Goal: Task Accomplishment & Management: Manage account settings

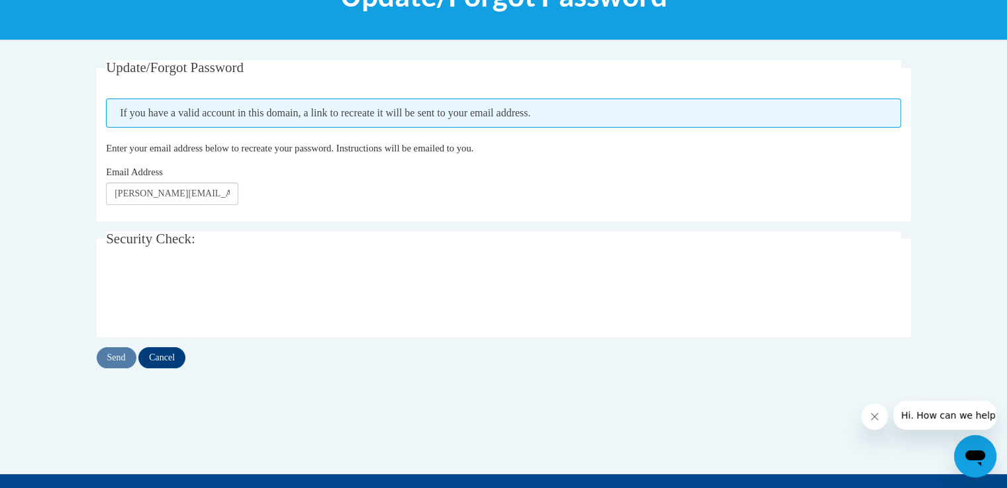
scroll to position [212, 0]
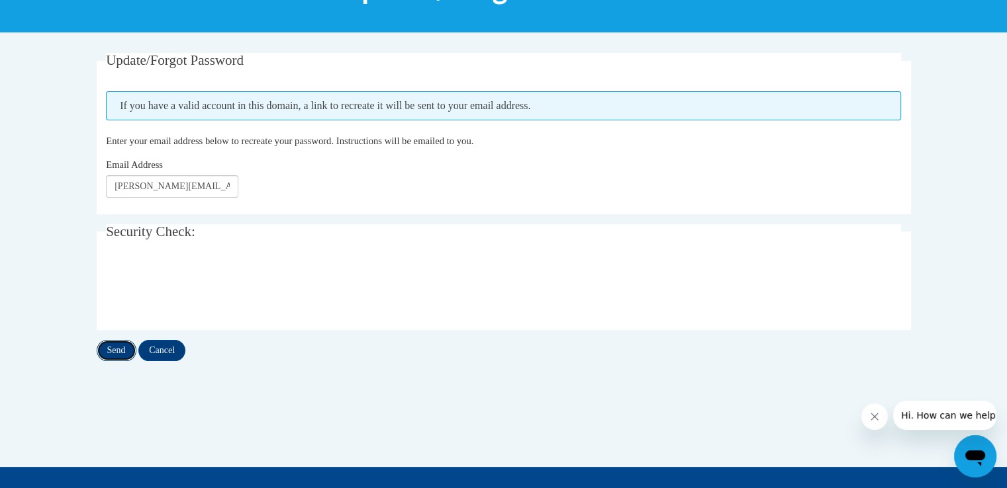
click at [115, 357] on input "Send" at bounding box center [117, 350] width 40 height 21
click at [121, 345] on input "Send" at bounding box center [117, 350] width 40 height 21
